Goal: Information Seeking & Learning: Learn about a topic

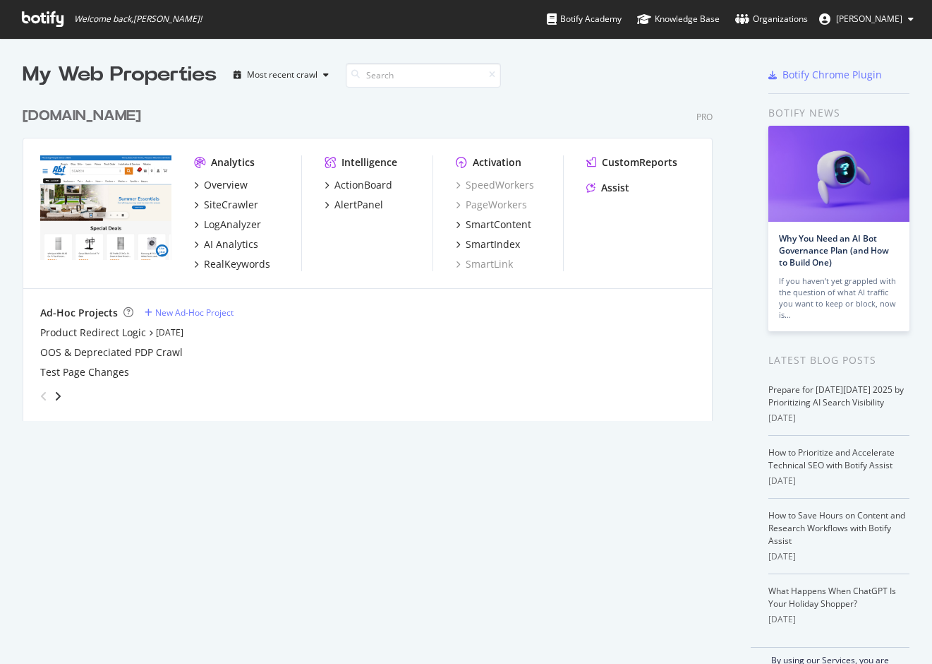
scroll to position [653, 911]
click at [30, 121] on div "[DOMAIN_NAME]" at bounding box center [82, 116] width 119 height 20
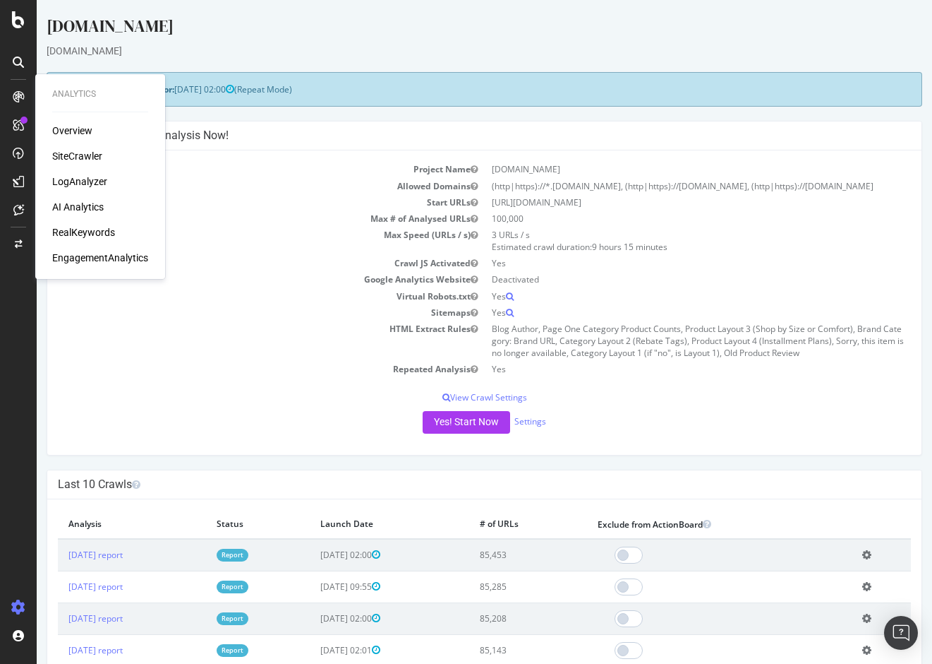
click at [69, 133] on div "Overview" at bounding box center [72, 131] width 40 height 14
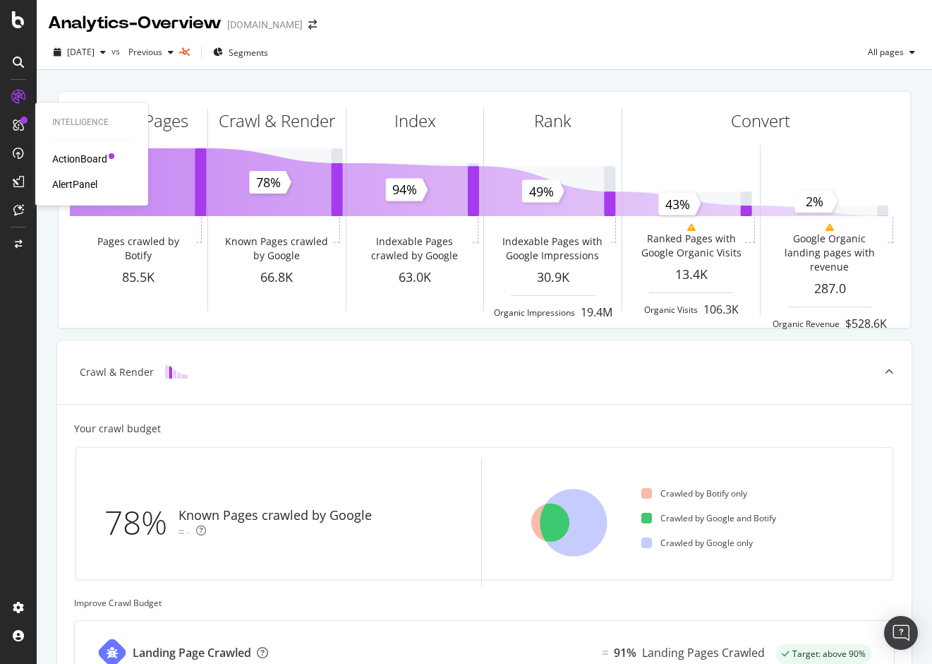
click at [59, 153] on div "ActionBoard" at bounding box center [79, 159] width 55 height 14
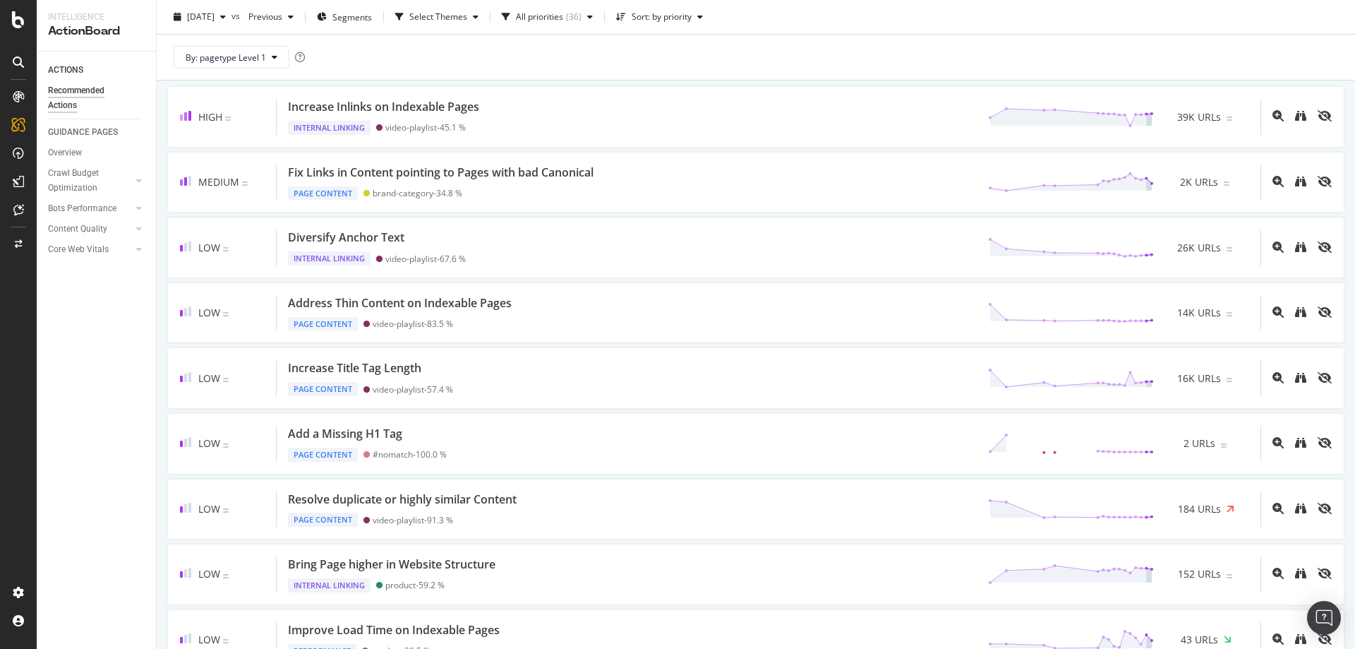
scroll to position [141, 0]
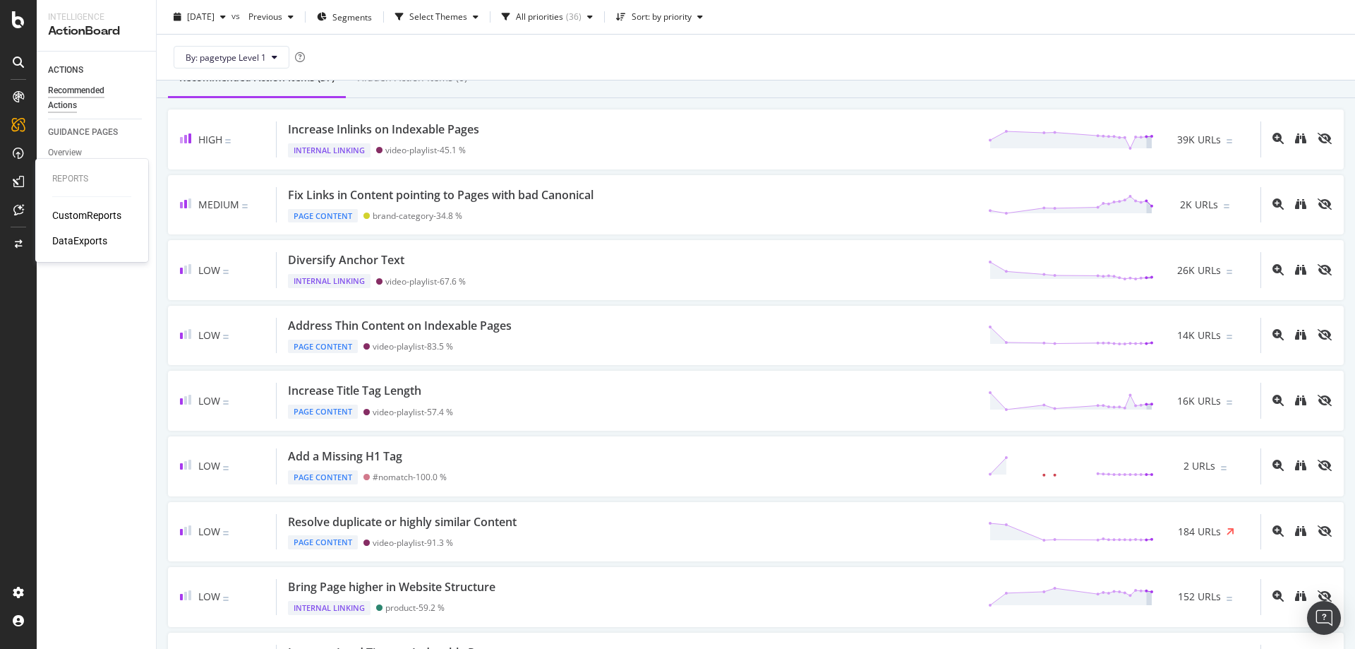
click at [92, 214] on div "CustomReports" at bounding box center [86, 215] width 69 height 14
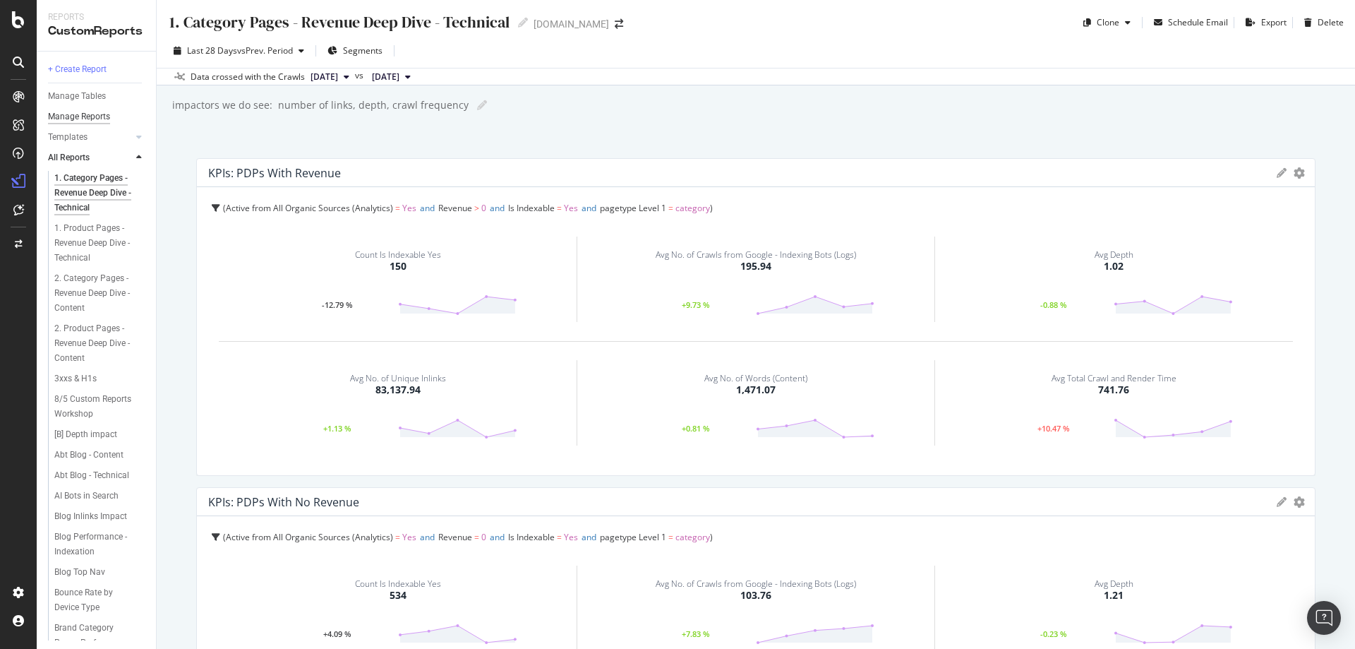
click at [101, 112] on div "Manage Reports" at bounding box center [79, 116] width 62 height 15
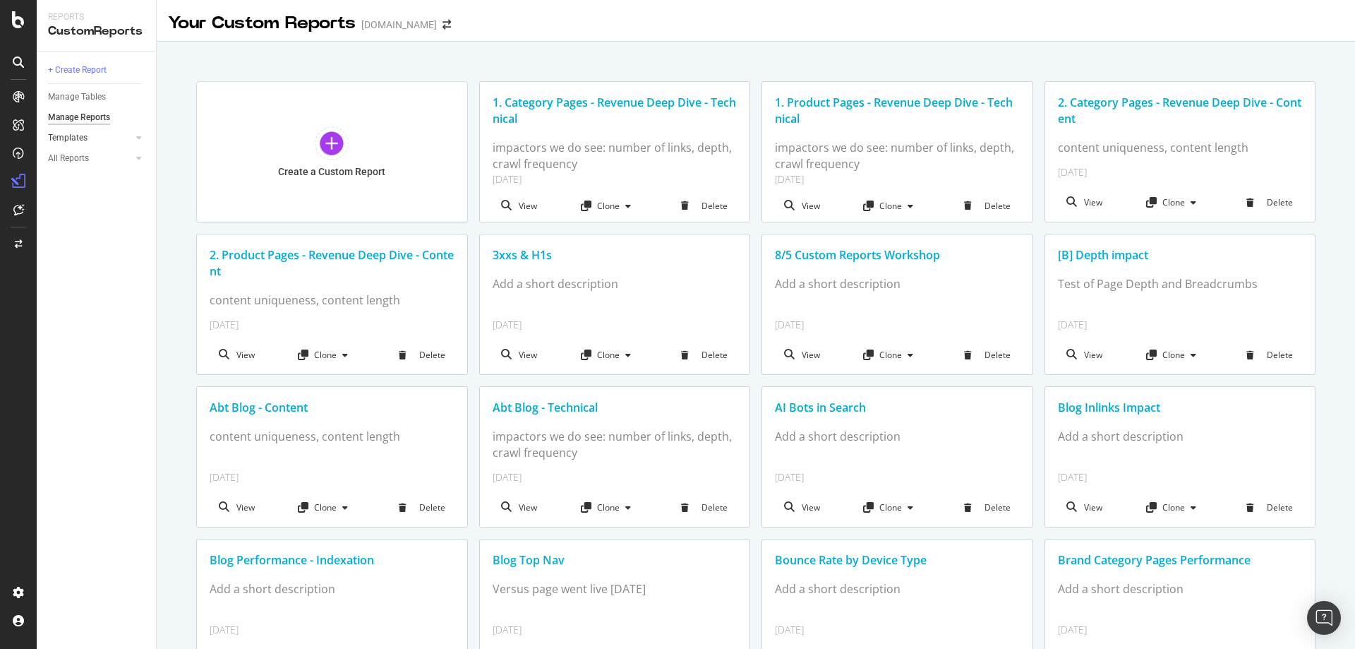
click at [104, 139] on link "Templates" at bounding box center [90, 138] width 84 height 15
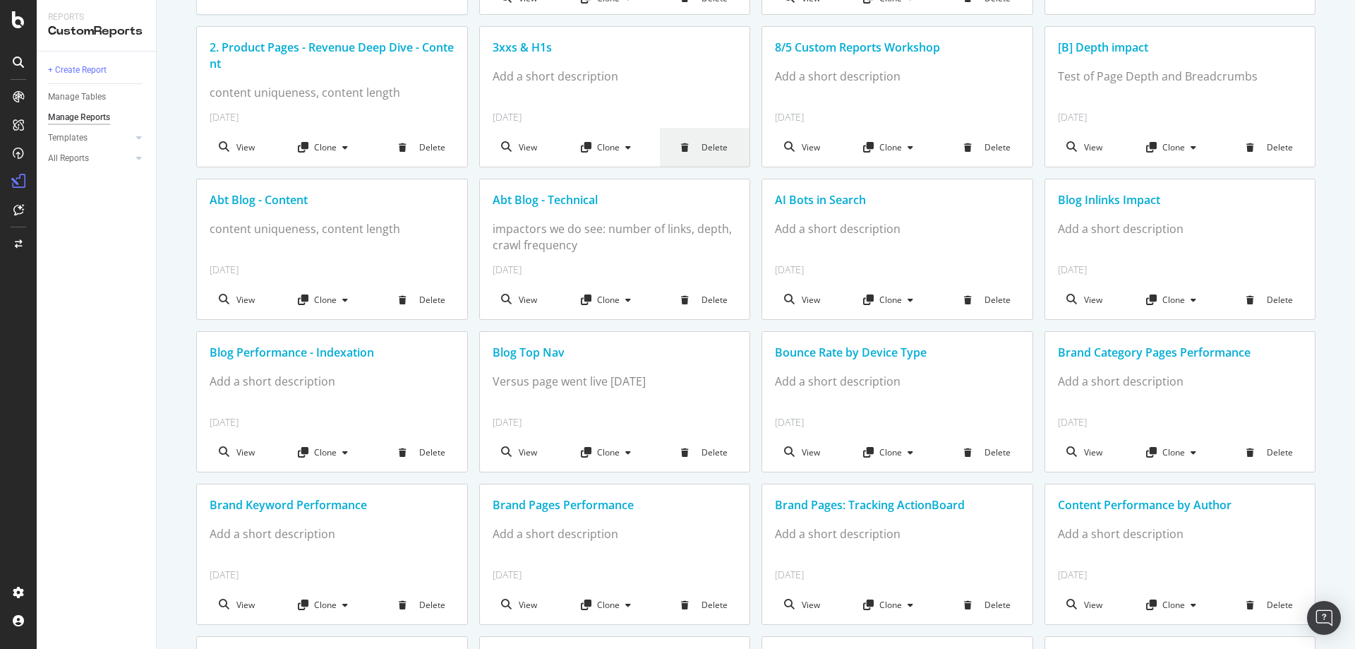
scroll to position [212, 0]
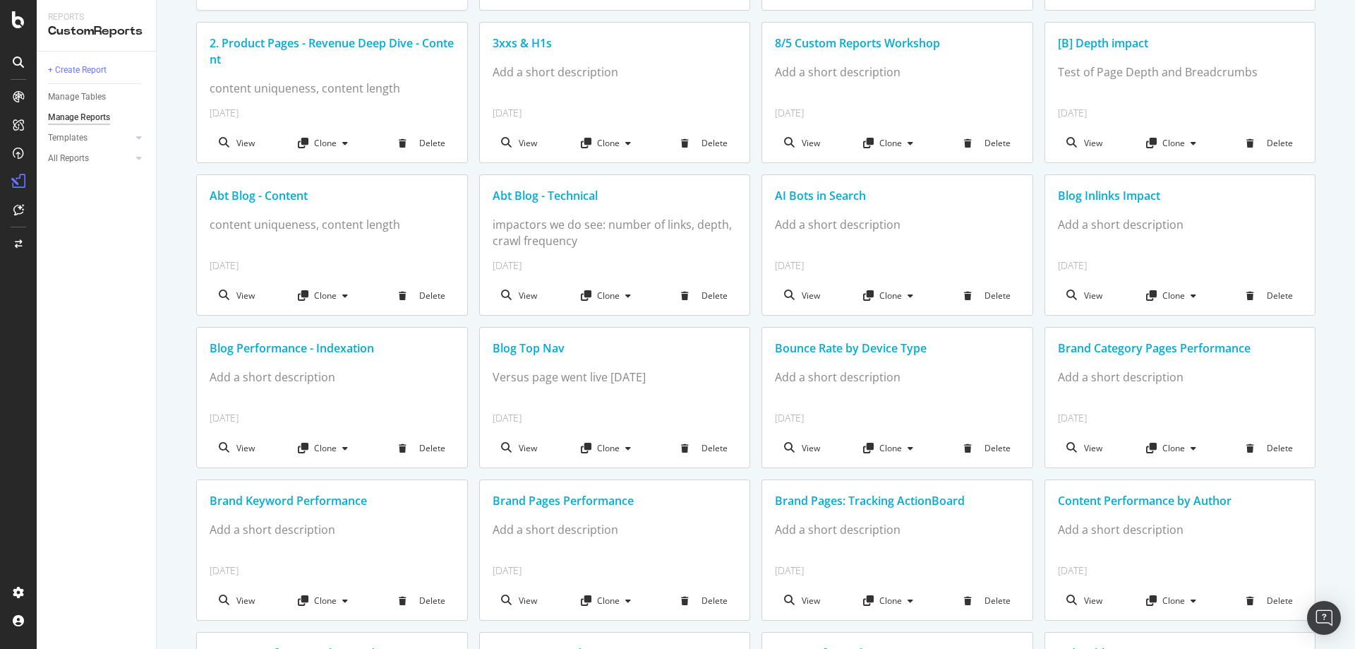
click at [245, 196] on div "Abt Blog - Content" at bounding box center [332, 196] width 245 height 16
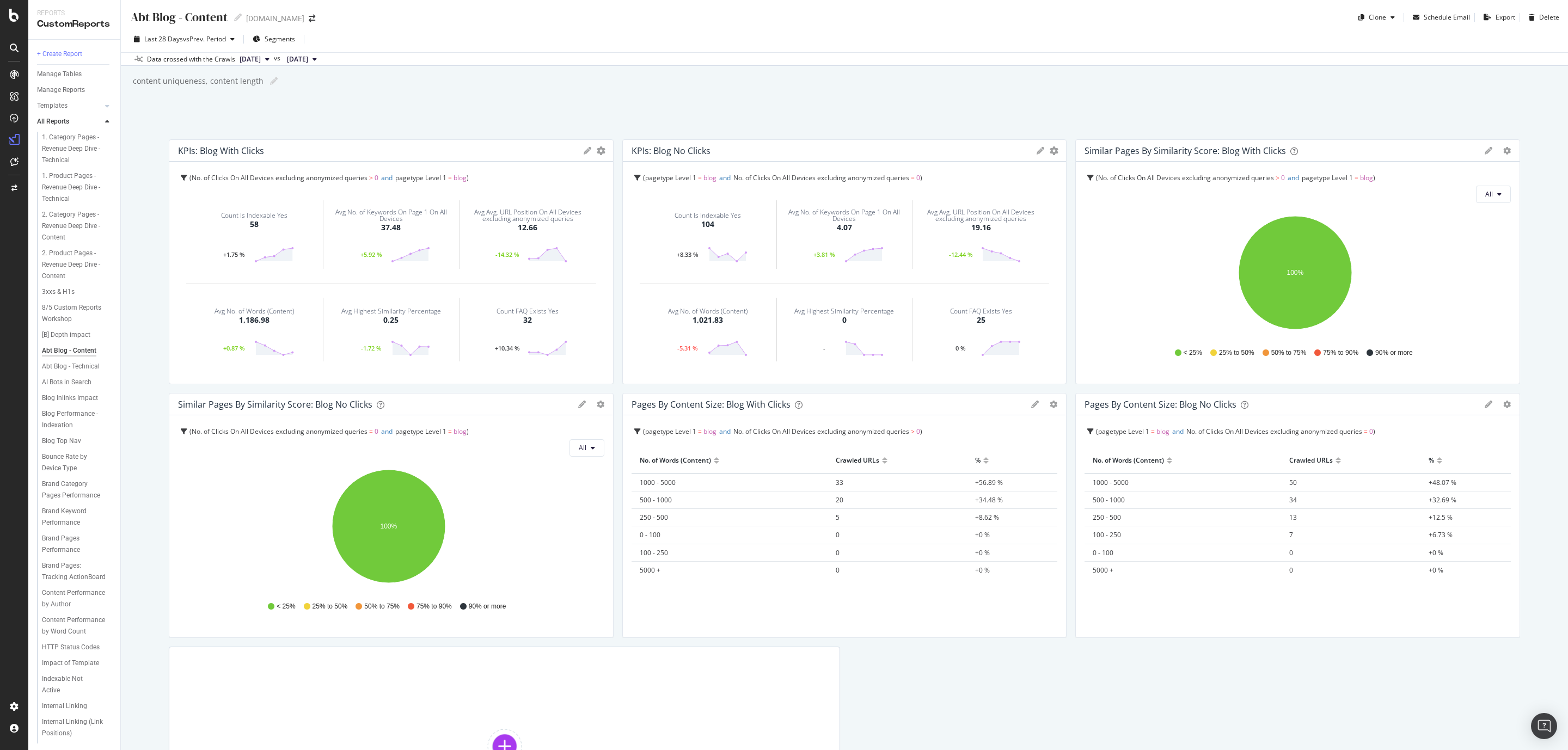
click at [145, 115] on div "Abt Blog - Content Abt Blog - Content [DOMAIN_NAME] Clone Schedule Email Export…" at bounding box center [845, 375] width 1447 height 750
click at [69, 372] on div "Abt Blog - Technical" at bounding box center [70, 366] width 58 height 12
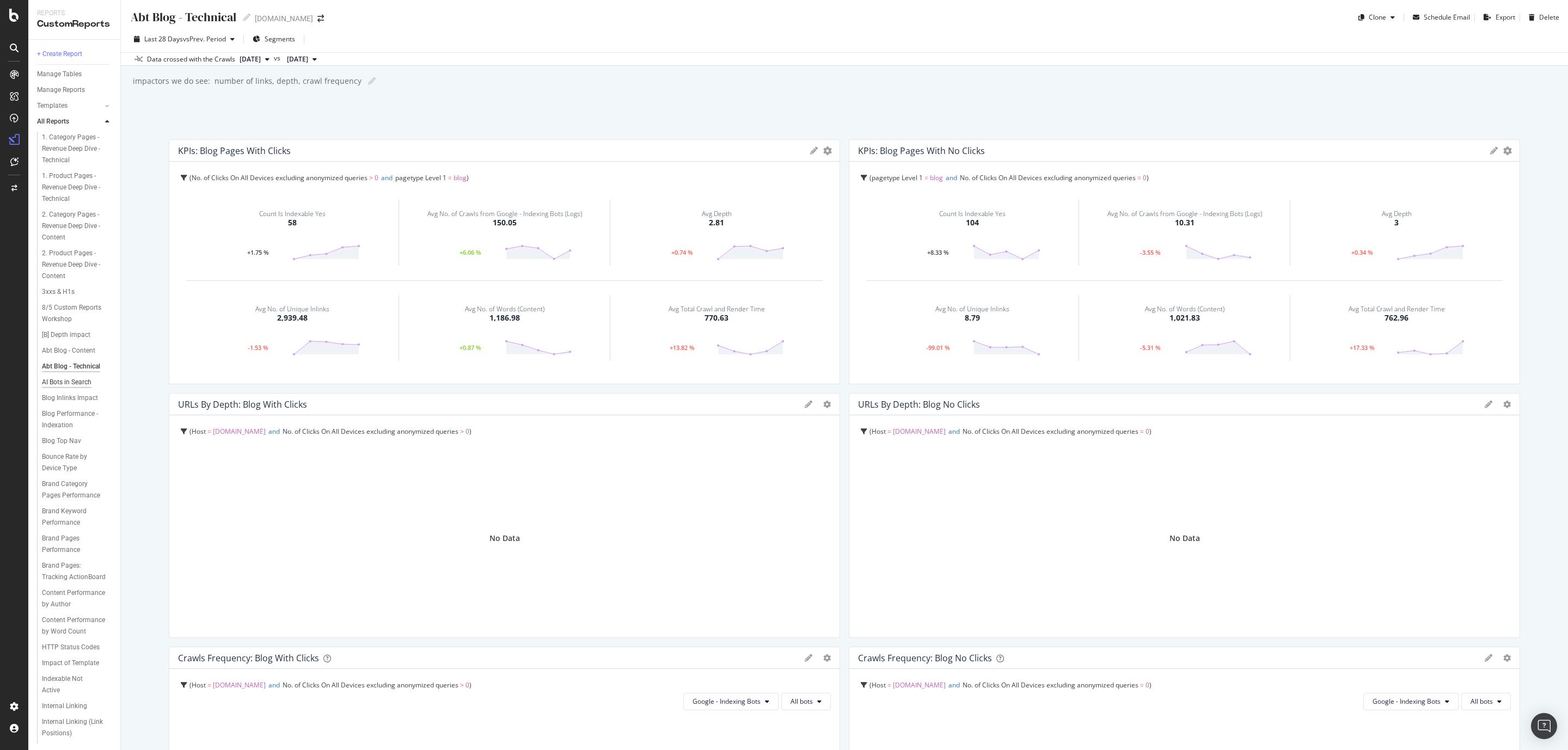
click at [58, 388] on div "AI Bots in Search" at bounding box center [66, 382] width 49 height 12
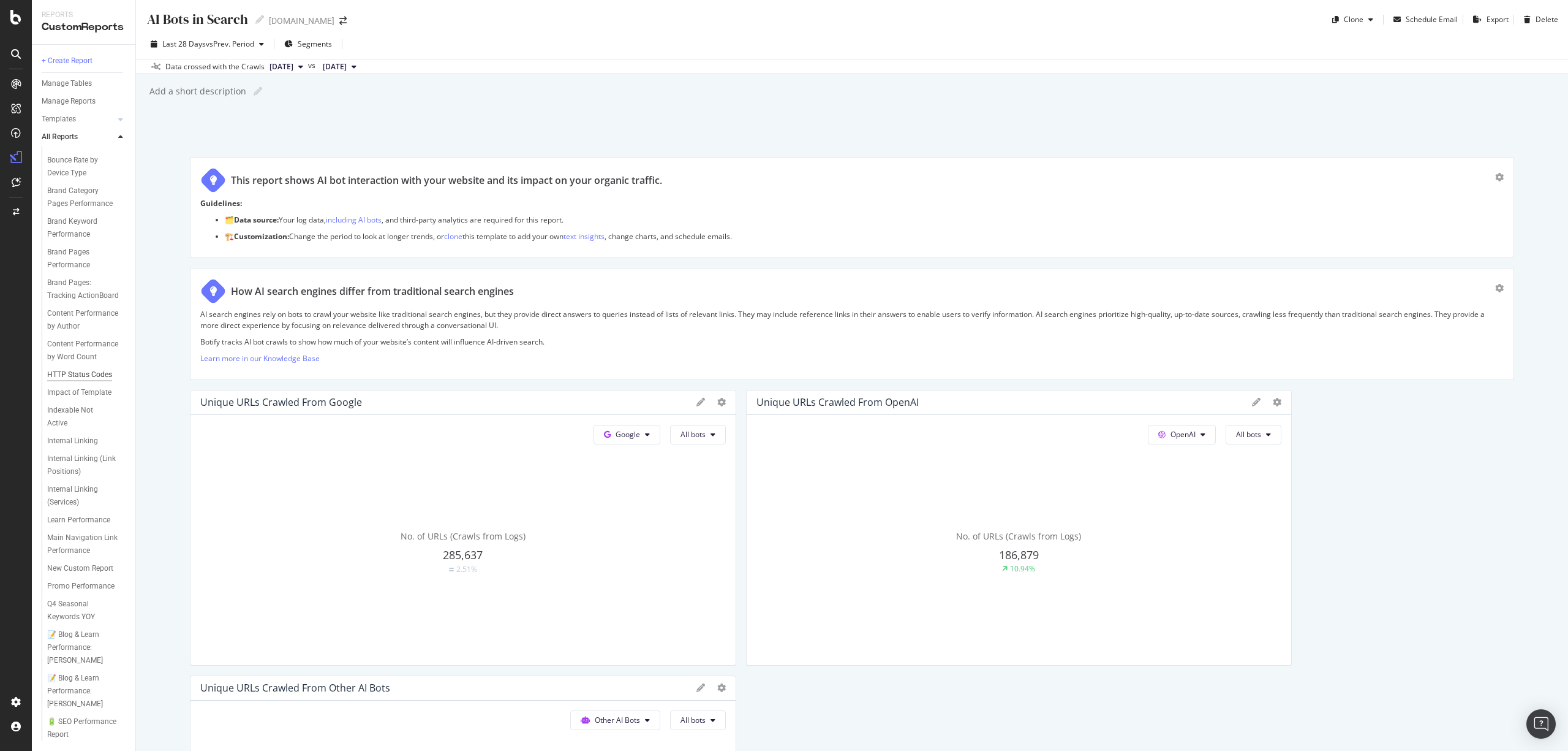
scroll to position [408, 0]
click at [75, 333] on div "Content Performance by Author" at bounding box center [82, 320] width 71 height 26
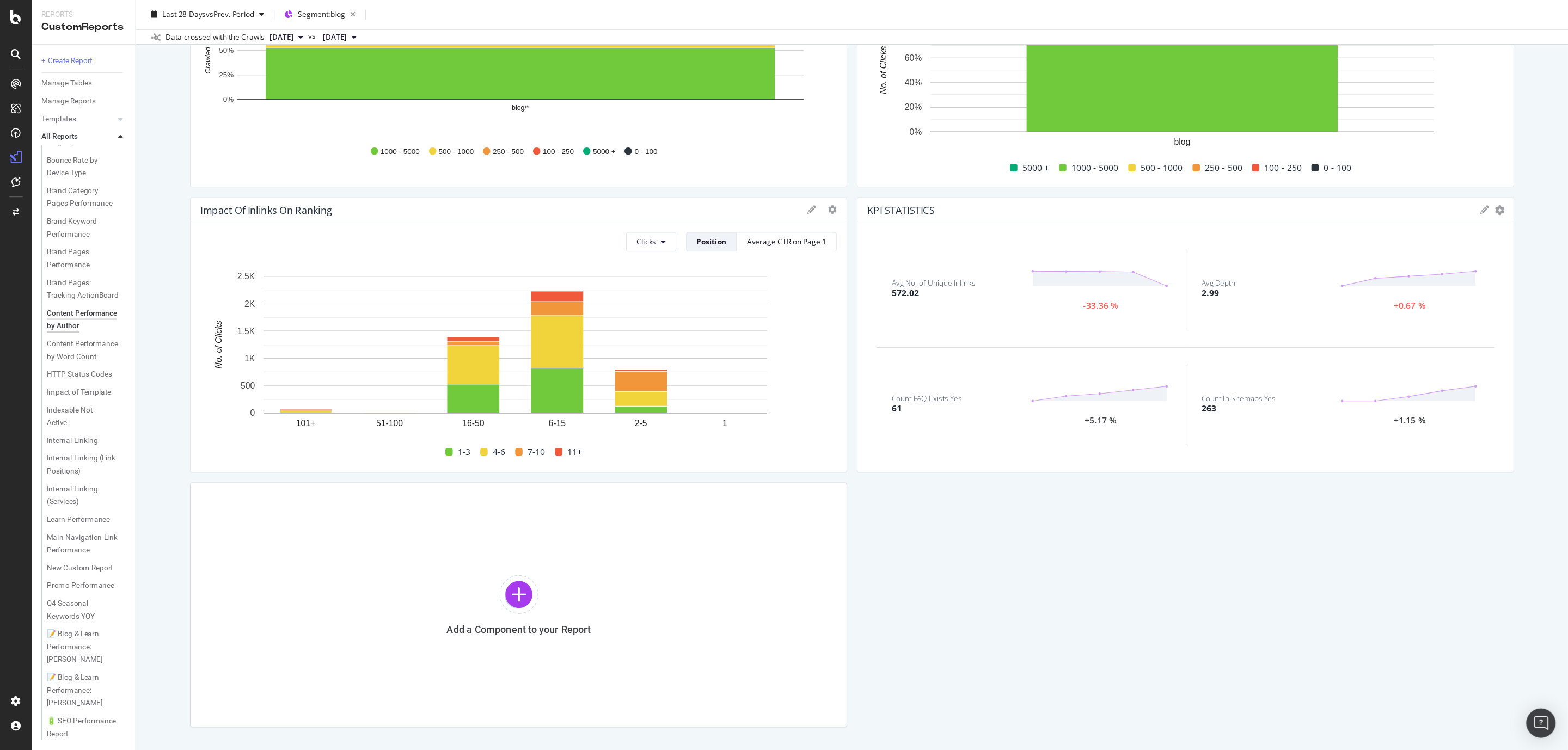
scroll to position [486, 0]
click at [86, 300] on div "Content Performance by Word Count" at bounding box center [73, 311] width 64 height 23
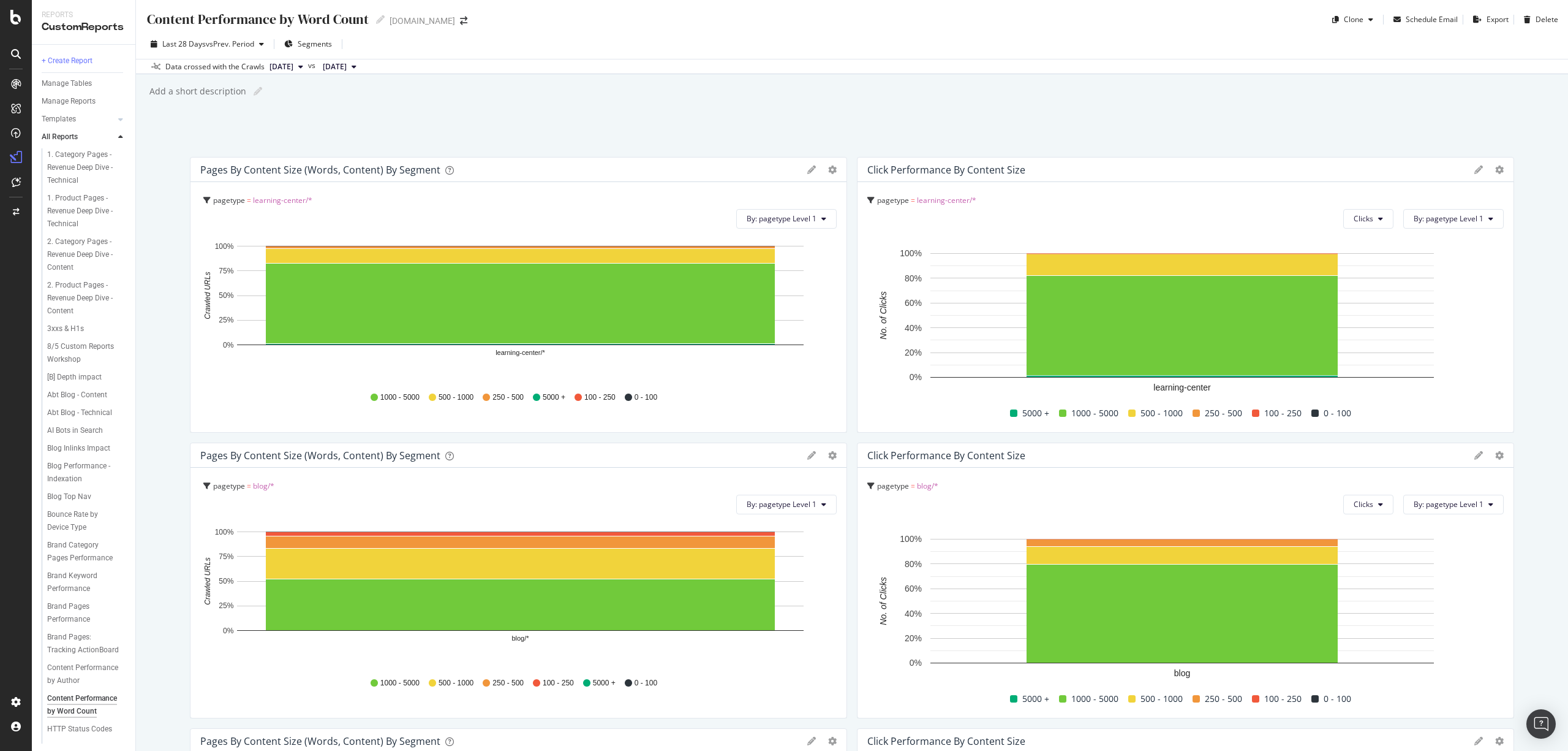
click at [167, 366] on div "Content Performance by Word Count Content Performance by Word Count [DOMAIN_NAM…" at bounding box center [852, 375] width 1432 height 751
click at [76, 504] on div "Blog Top Nav" at bounding box center [69, 497] width 44 height 13
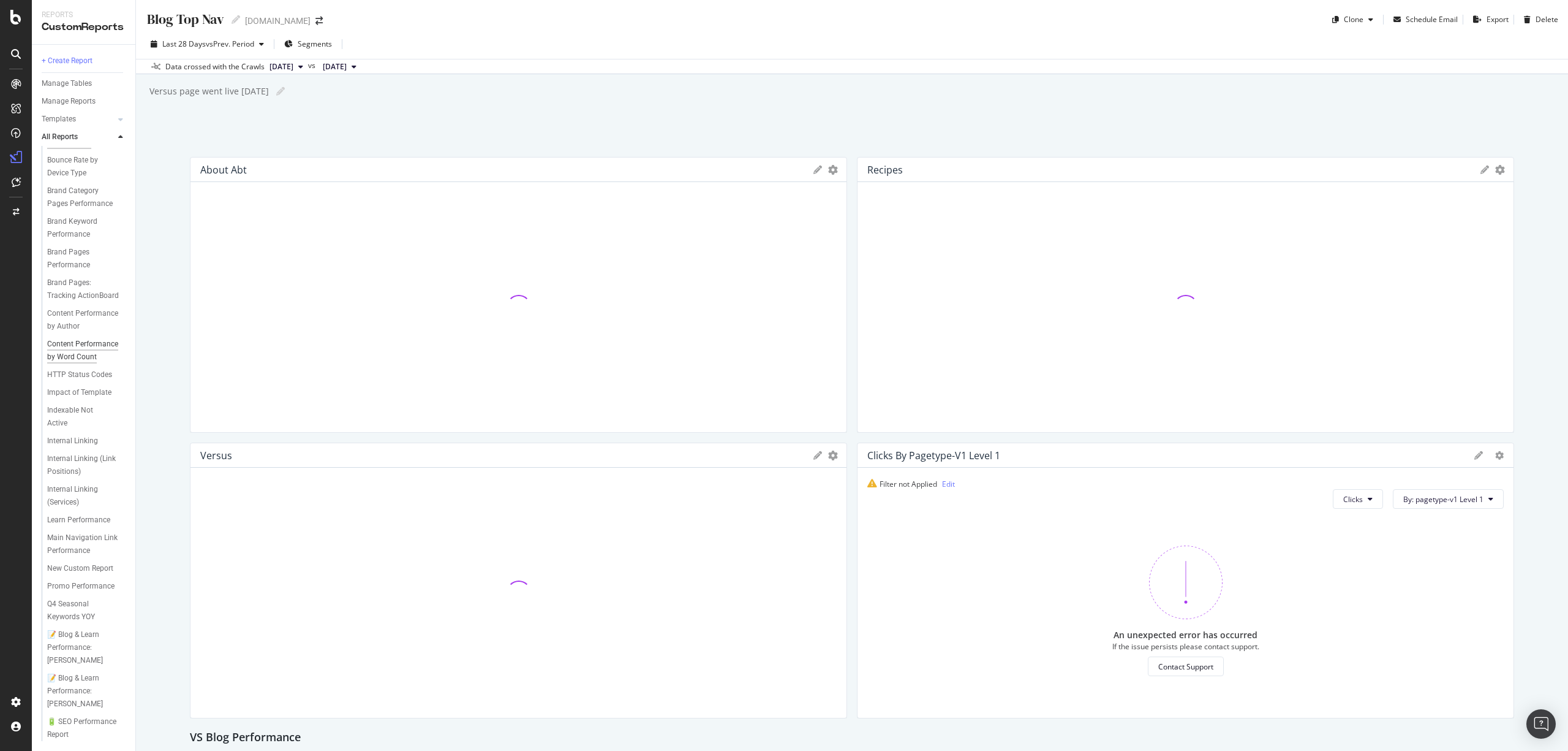
scroll to position [491, 0]
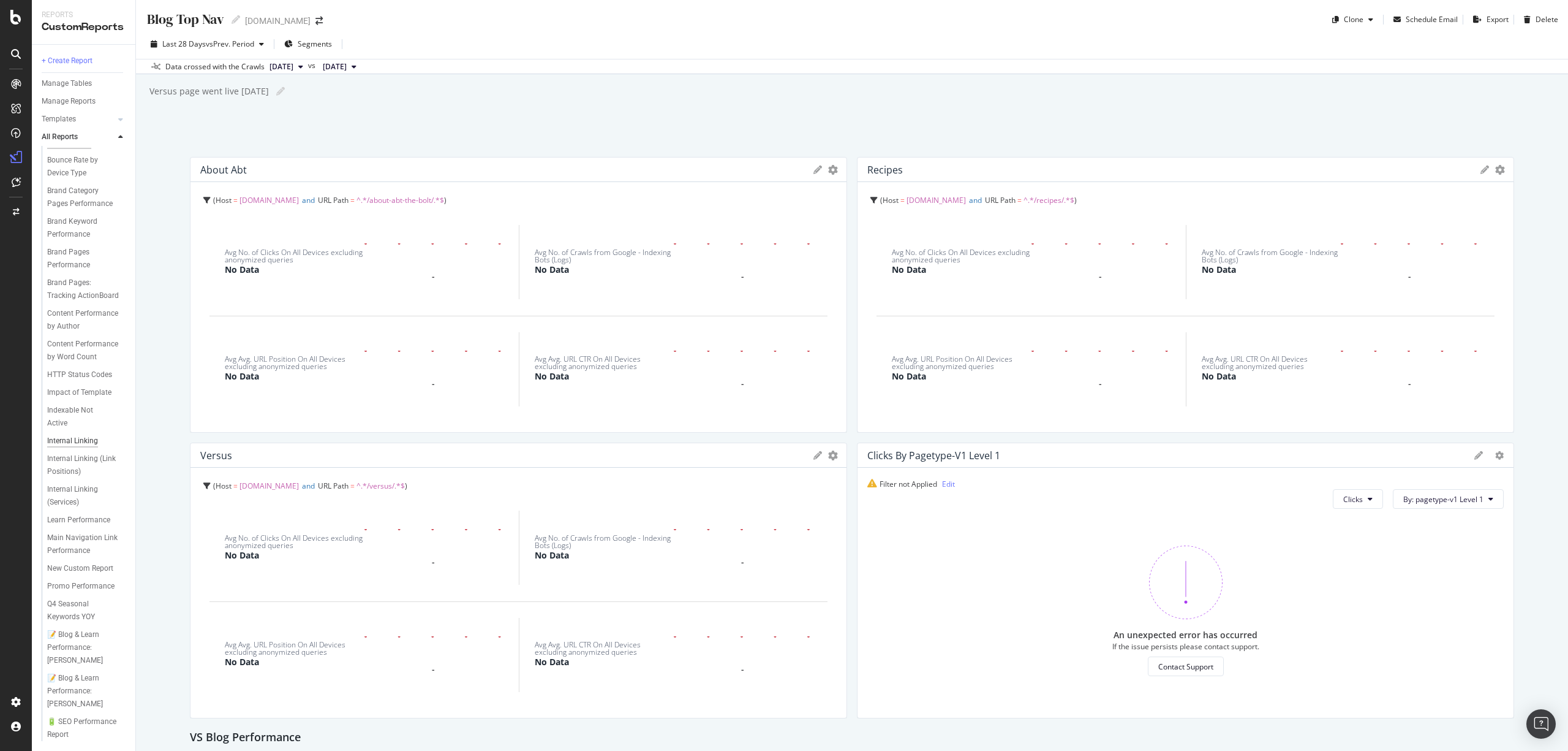
click at [89, 445] on div "Internal Linking" at bounding box center [72, 440] width 51 height 13
